Goal: Information Seeking & Learning: Learn about a topic

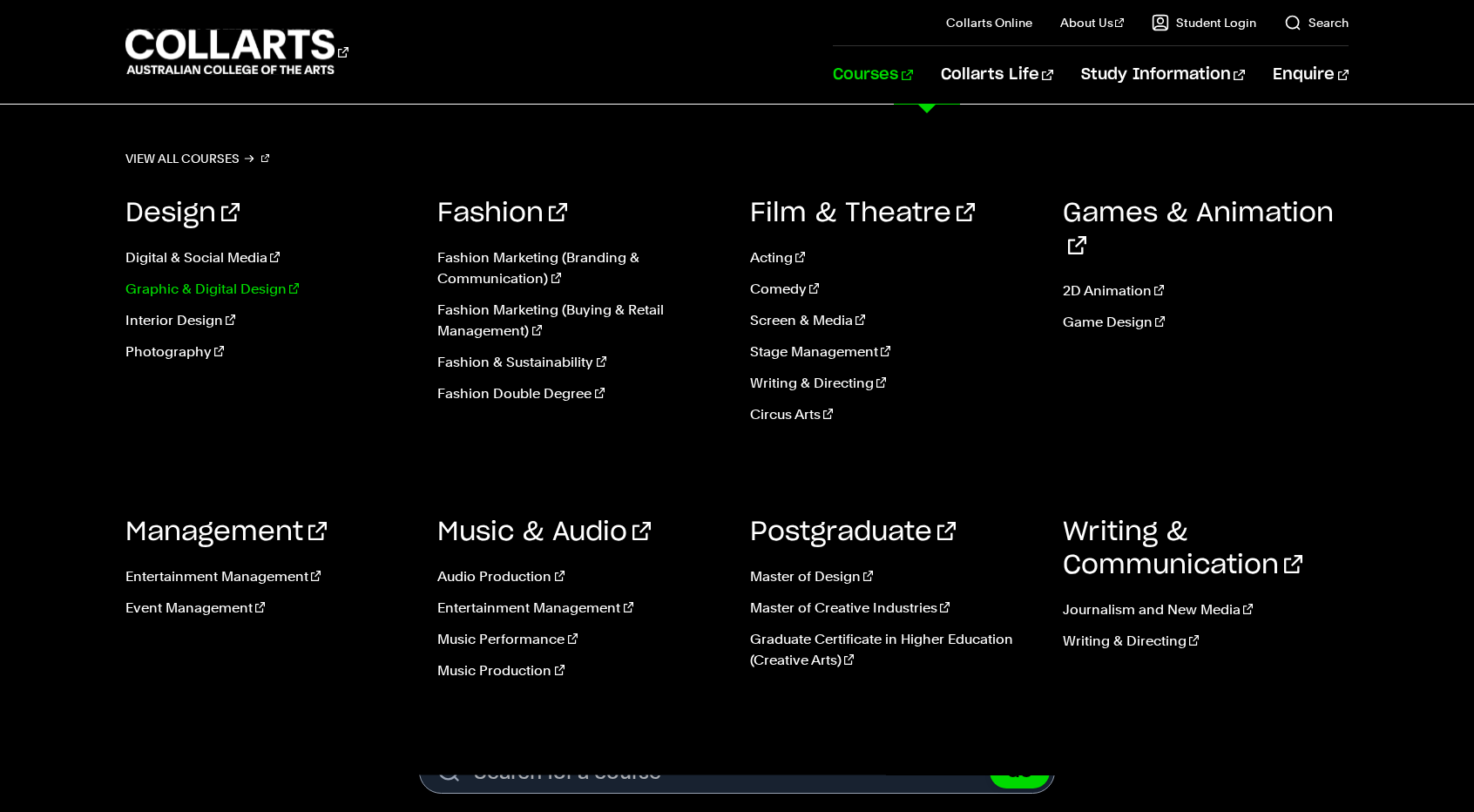
click at [250, 290] on link "Graphic & Digital Design" at bounding box center [269, 290] width 287 height 21
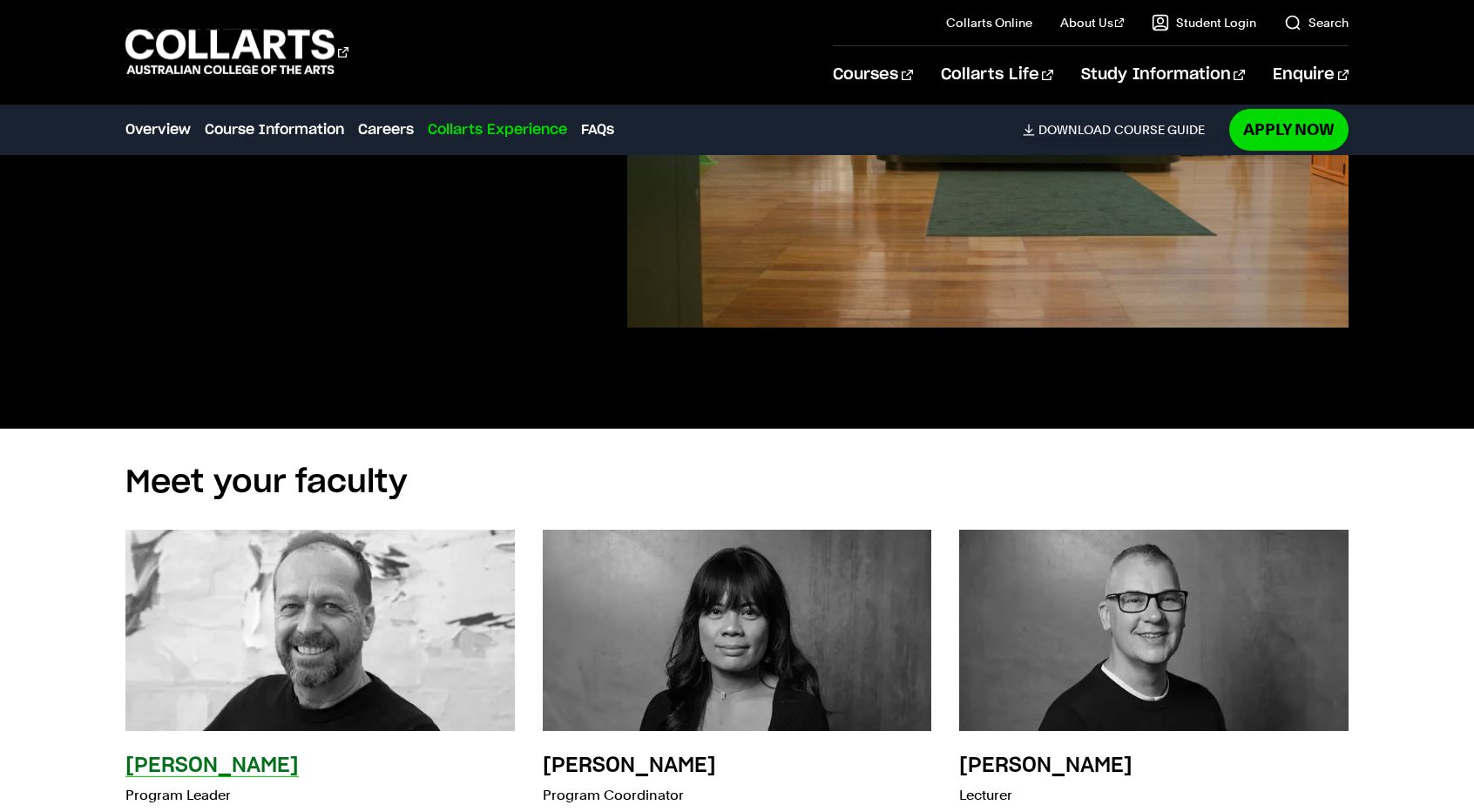
scroll to position [5054, 0]
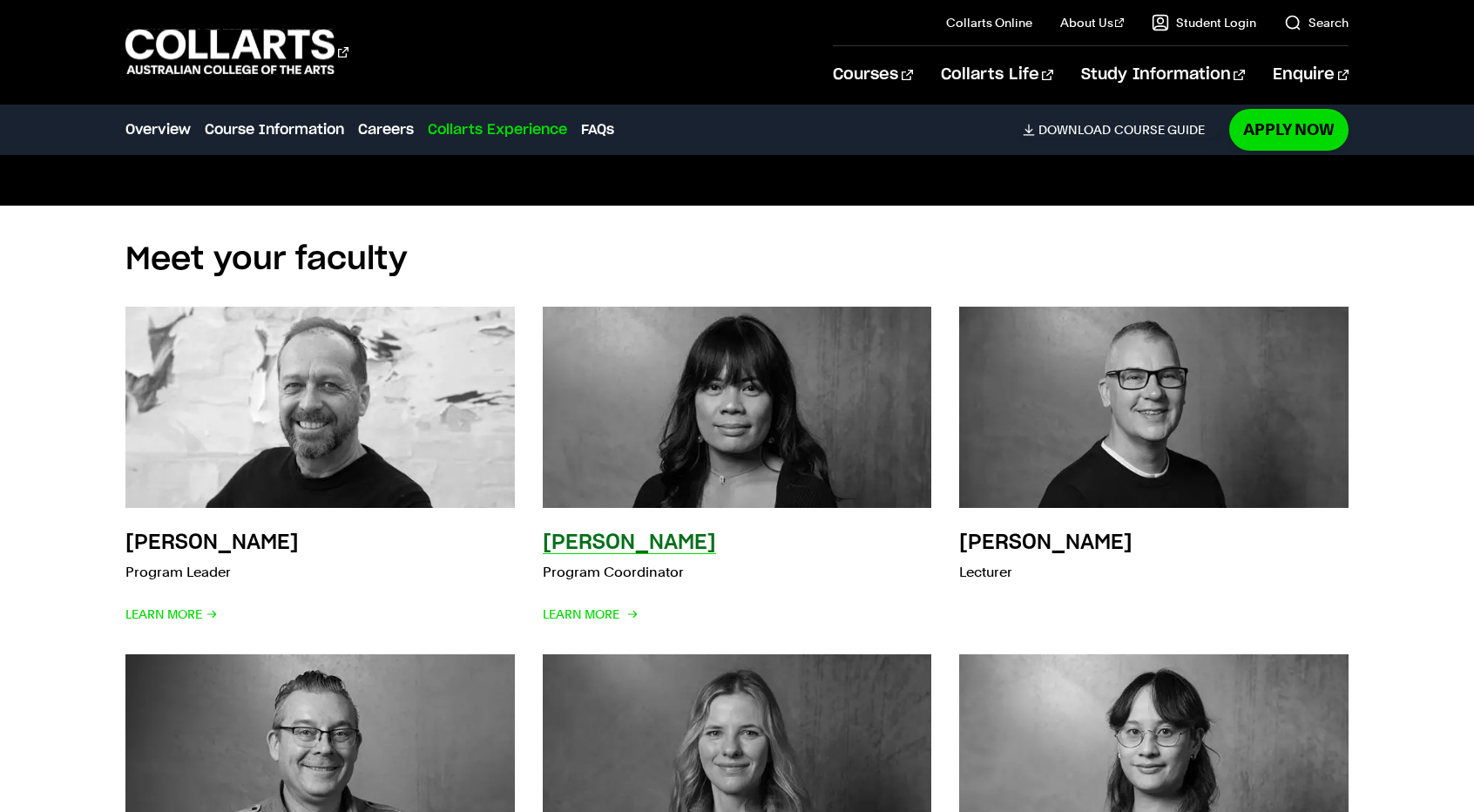
click at [734, 383] on img at bounding box center [737, 407] width 428 height 222
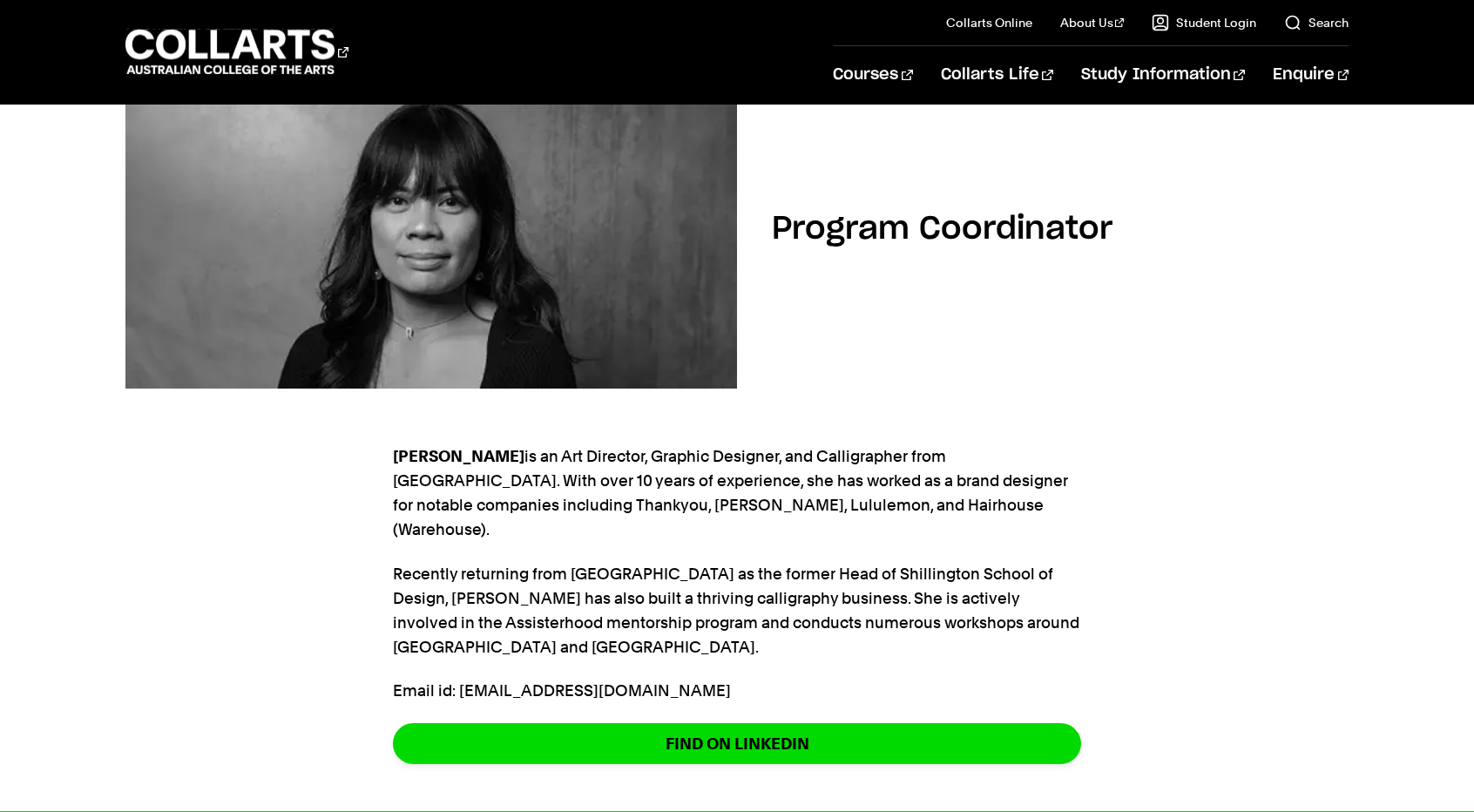
scroll to position [174, 0]
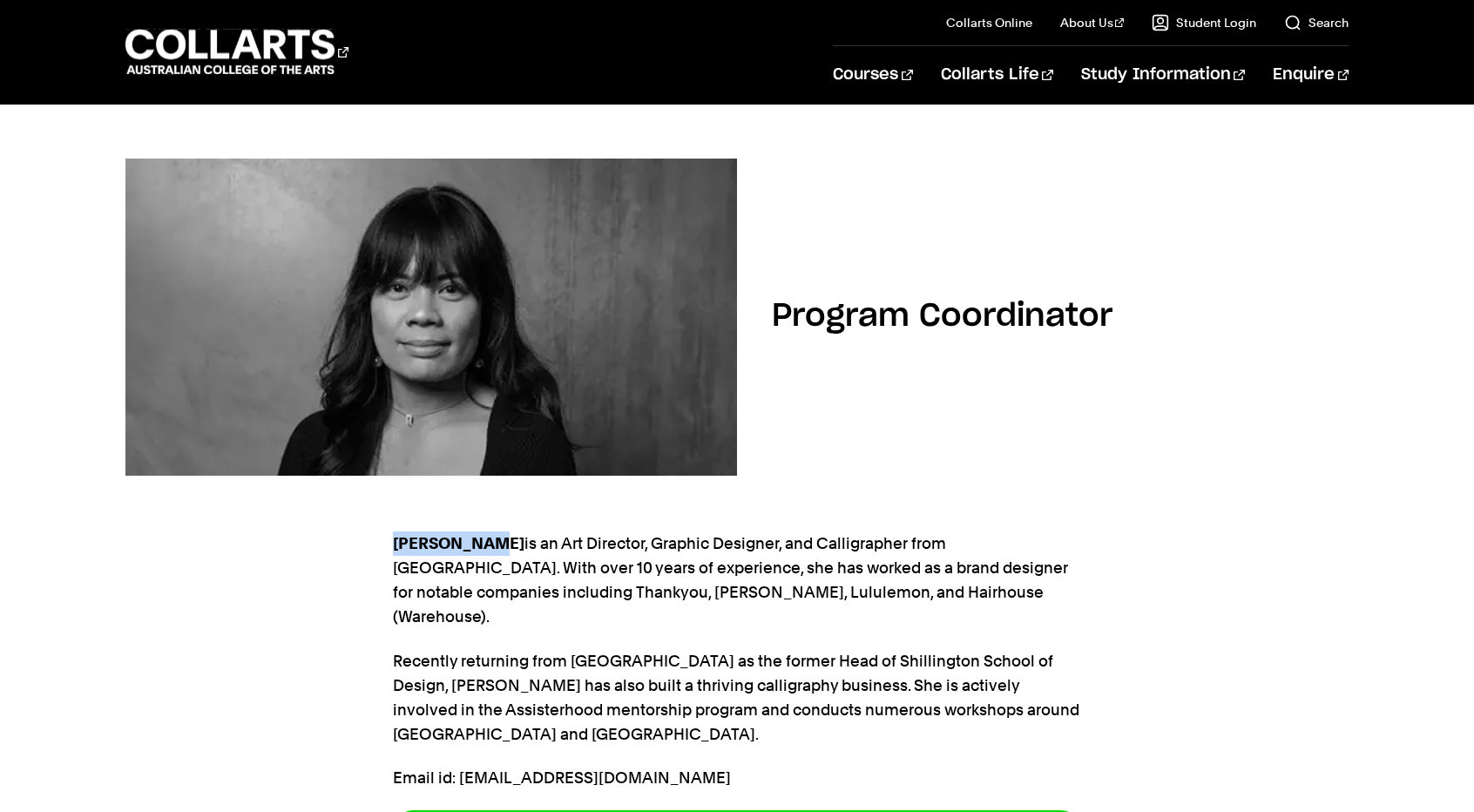
drag, startPoint x: 395, startPoint y: 543, endPoint x: 481, endPoint y: 544, distance: 86.0
click at [482, 544] on strong "[PERSON_NAME]" at bounding box center [459, 542] width 132 height 18
copy strong "[PERSON_NAME]"
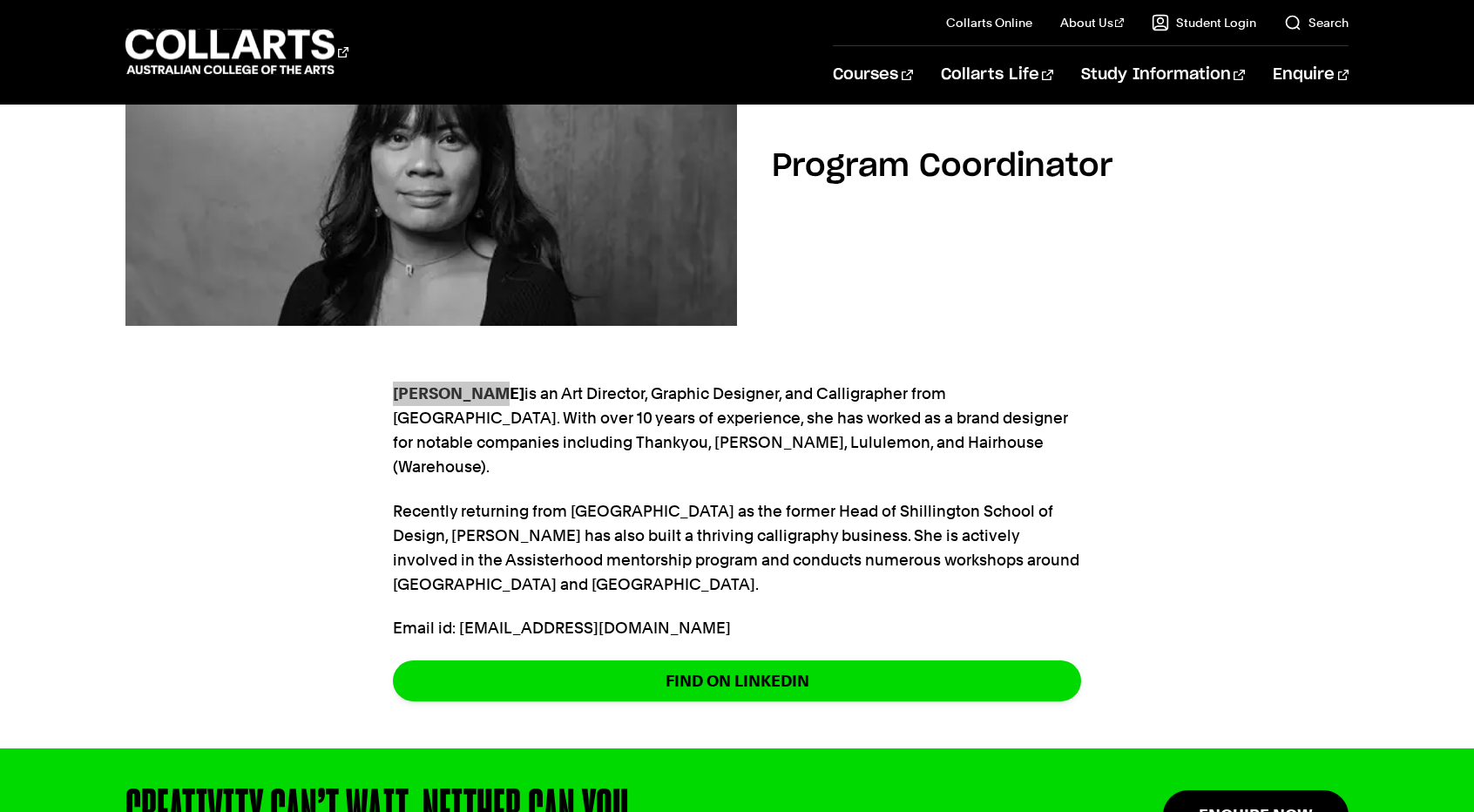
scroll to position [348, 0]
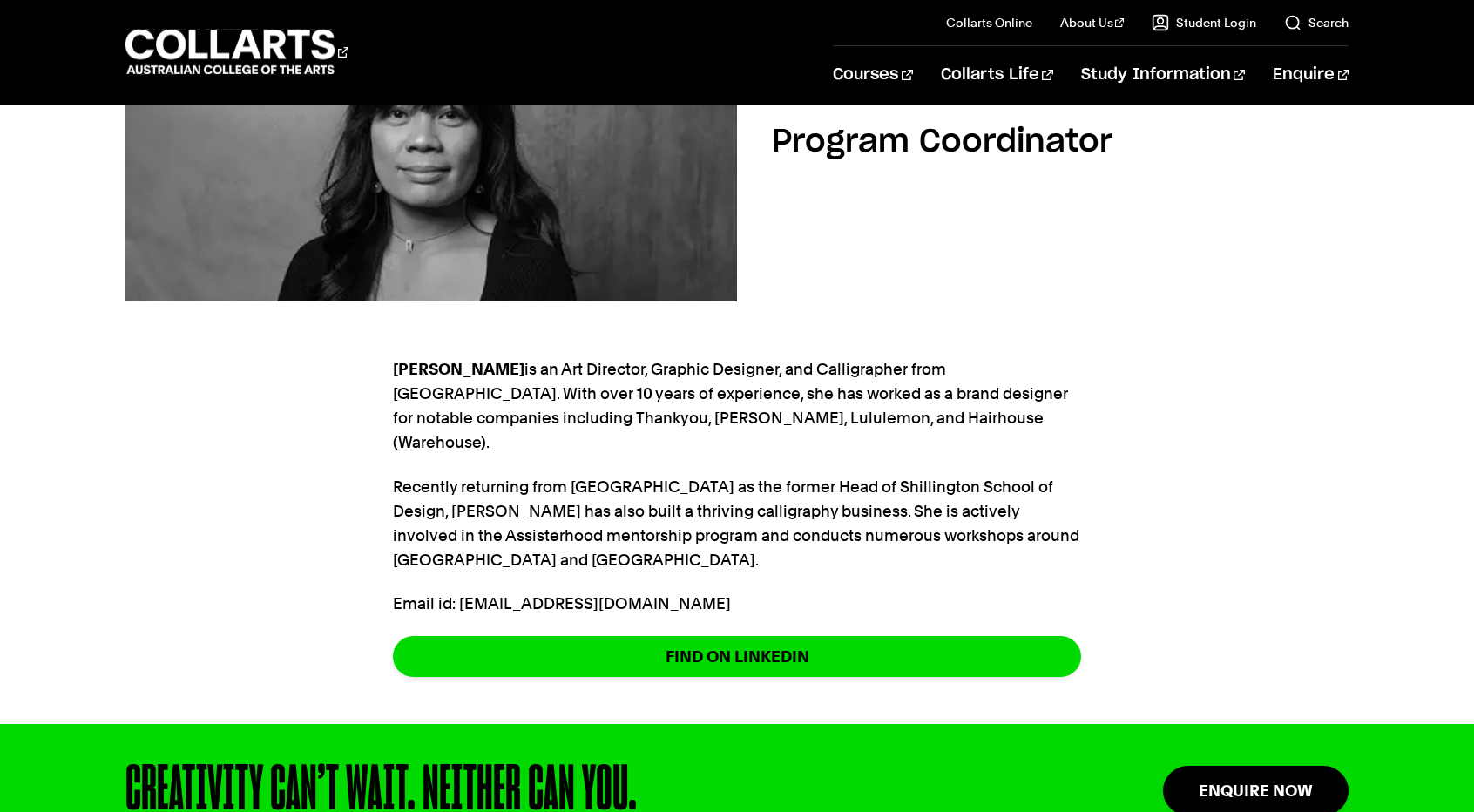
drag, startPoint x: 602, startPoint y: 364, endPoint x: 581, endPoint y: 370, distance: 21.8
click at [602, 364] on p "[PERSON_NAME] is an Art Director, Graphic Designer, and Calligrapher from [GEOG…" at bounding box center [737, 406] width 689 height 98
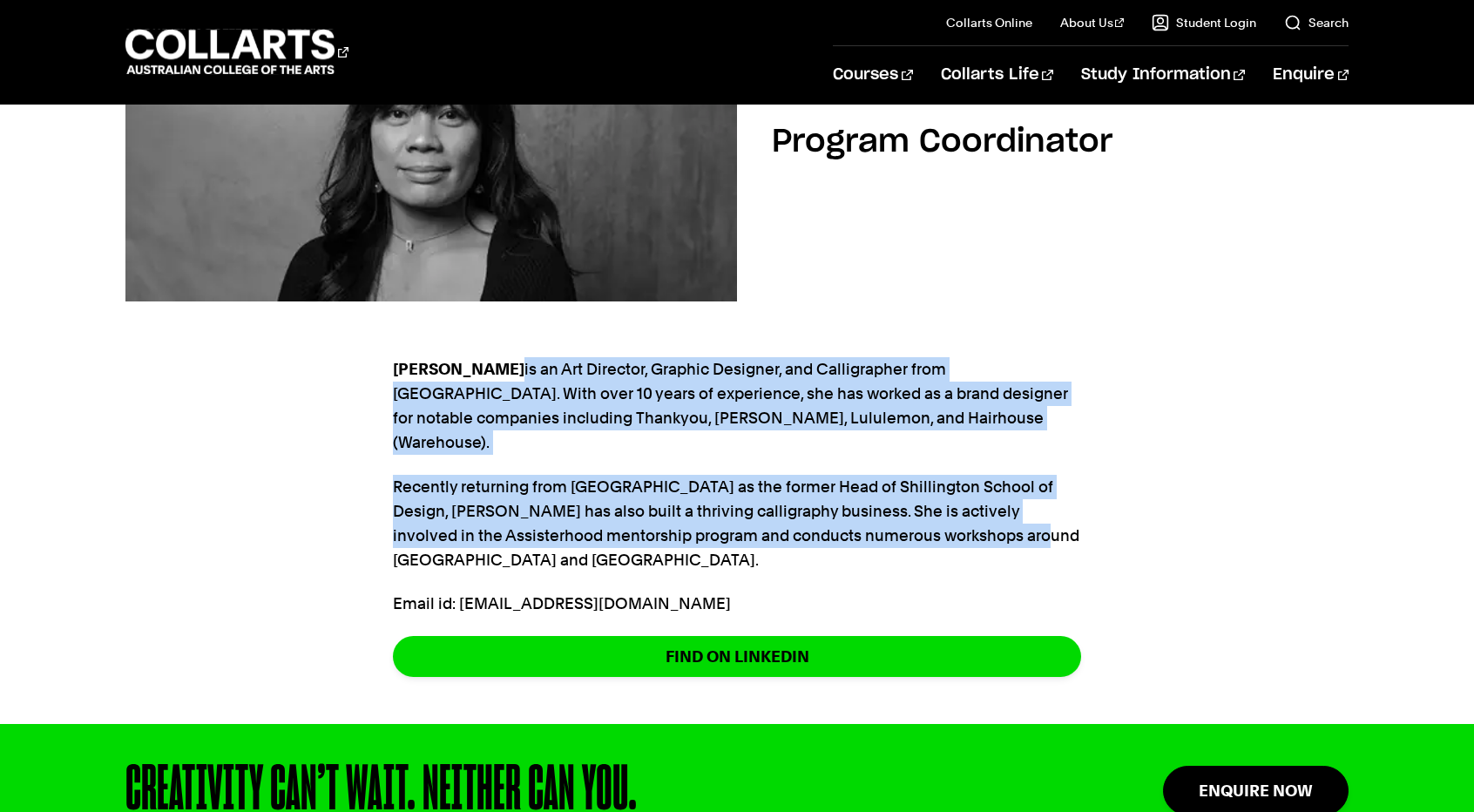
drag, startPoint x: 486, startPoint y: 367, endPoint x: 1040, endPoint y: 505, distance: 570.9
click at [1040, 505] on section "[PERSON_NAME] is an Art Director, Graphic Designer, and Calligrapher from [GEOG…" at bounding box center [737, 526] width 689 height 395
copy section "is an Art Director, Graphic Designer, and Calligrapher from [GEOGRAPHIC_DATA]. …"
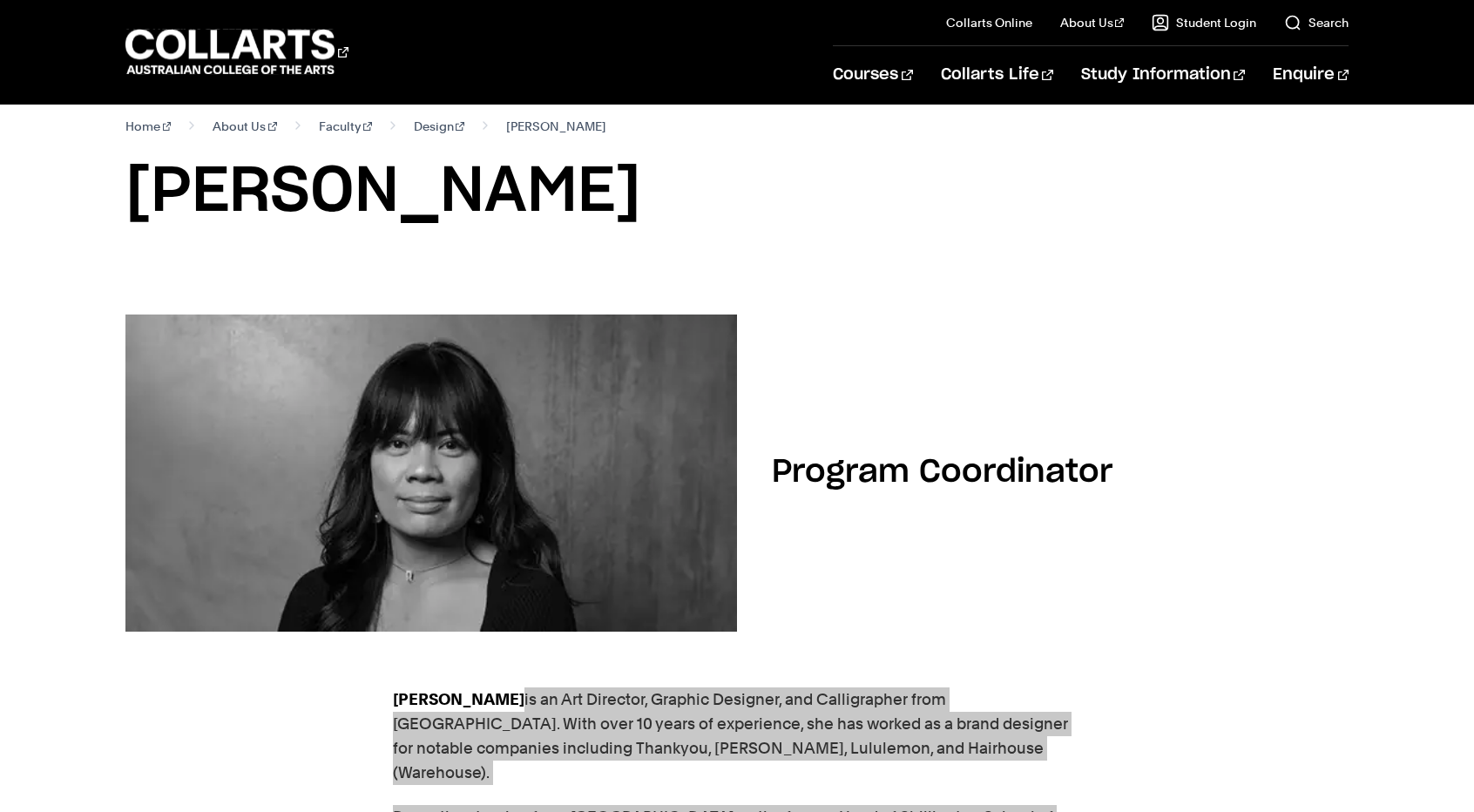
scroll to position [0, 0]
